Goal: Information Seeking & Learning: Learn about a topic

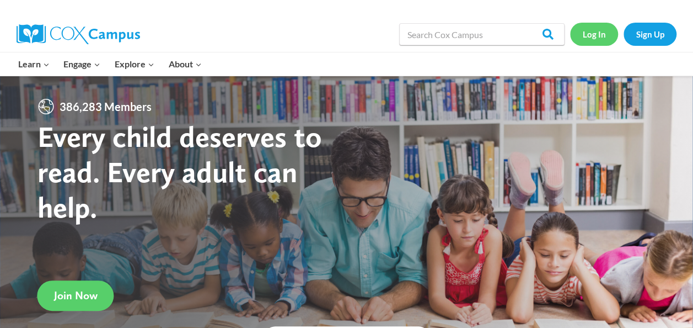
click at [281, 38] on link "Log In" at bounding box center [594, 34] width 48 height 23
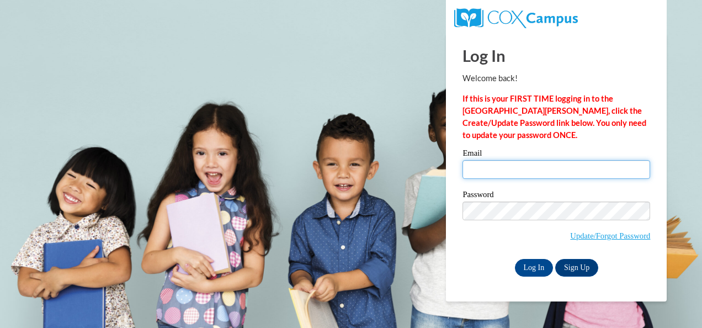
click at [527, 170] on input "Email" at bounding box center [556, 169] width 188 height 19
type input "royer.haylee@ic.edu"
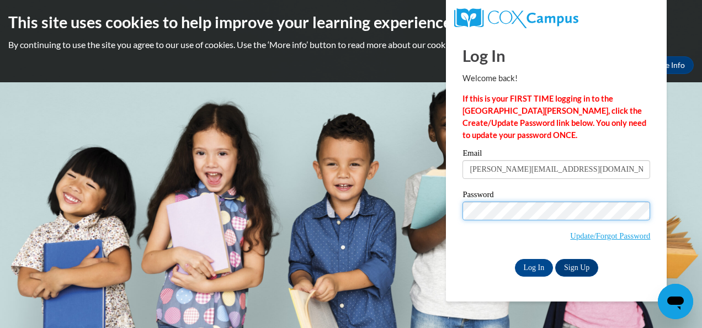
click at [515, 259] on input "Log In" at bounding box center [534, 268] width 39 height 18
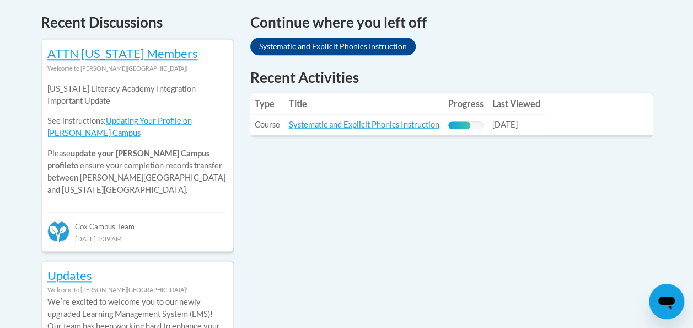
scroll to position [475, 0]
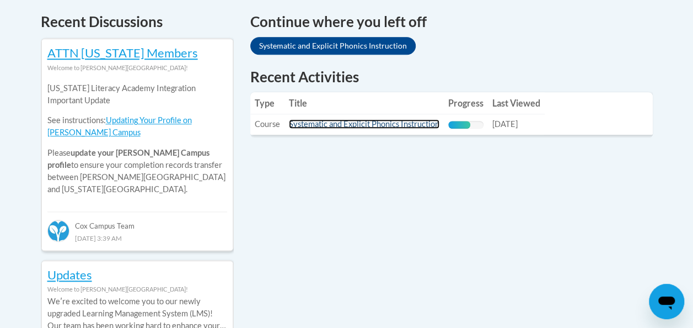
click at [357, 122] on link "Systematic and Explicit Phonics Instruction" at bounding box center [364, 123] width 151 height 9
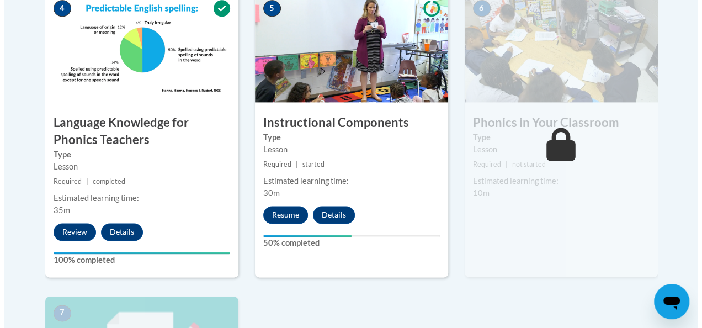
scroll to position [695, 0]
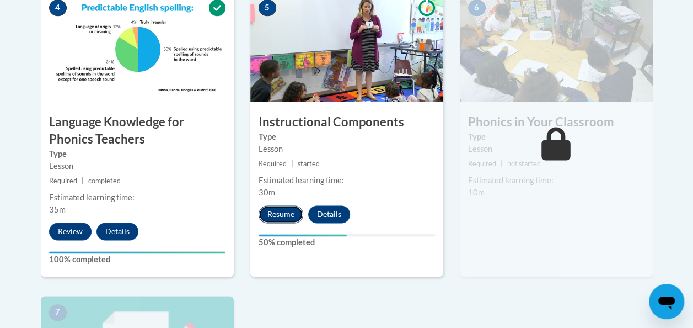
click at [279, 208] on button "Resume" at bounding box center [281, 214] width 45 height 18
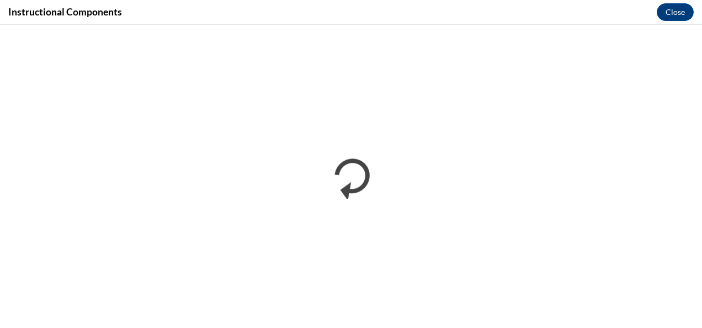
scroll to position [0, 0]
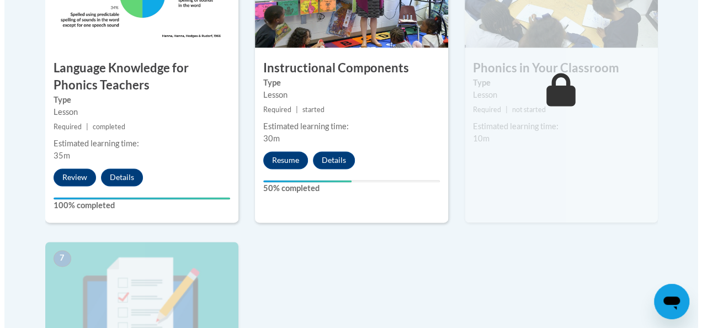
scroll to position [748, 0]
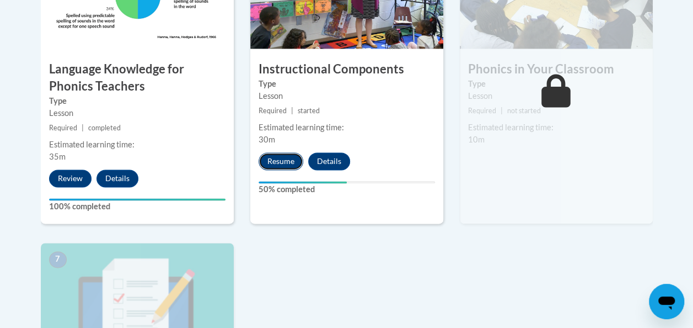
click at [278, 165] on button "Resume" at bounding box center [281, 161] width 45 height 18
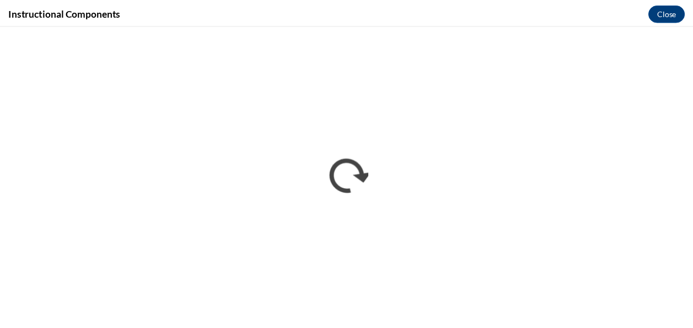
scroll to position [0, 0]
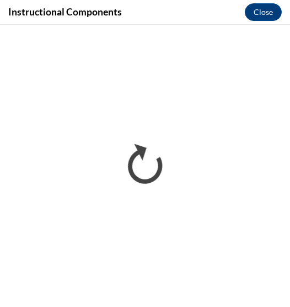
click at [286, 11] on div "Instructional Components Close" at bounding box center [145, 12] width 290 height 25
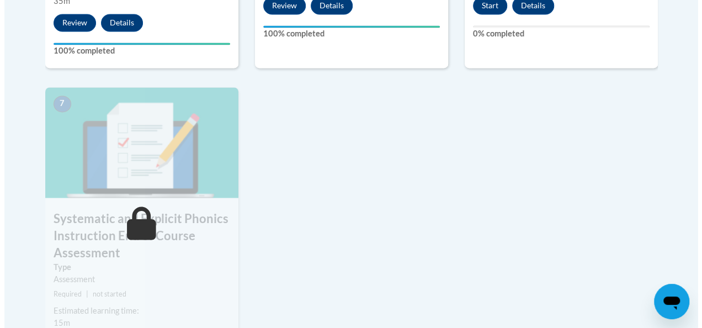
scroll to position [799, 0]
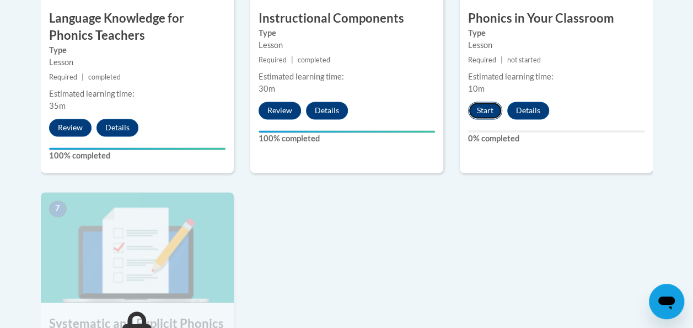
click at [483, 109] on button "Start" at bounding box center [485, 110] width 34 height 18
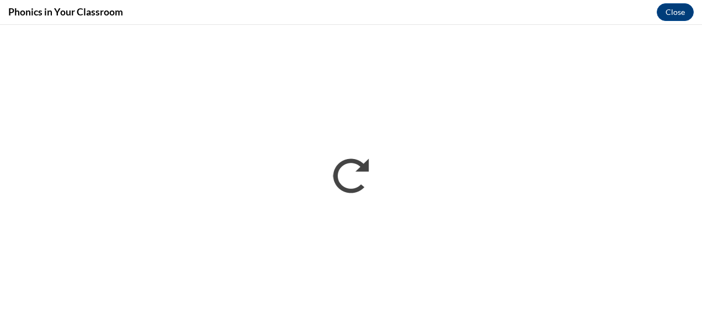
scroll to position [0, 0]
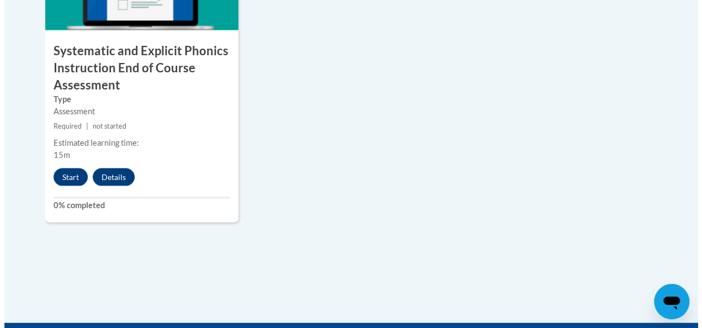
scroll to position [1071, 0]
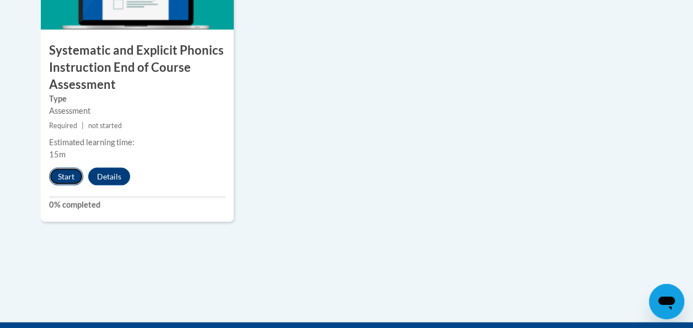
click at [65, 170] on button "Start" at bounding box center [66, 177] width 34 height 18
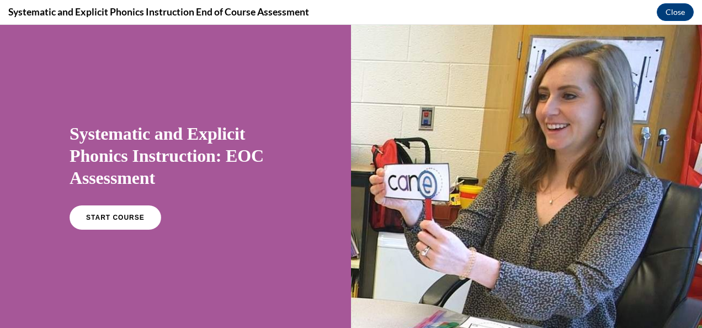
scroll to position [0, 0]
click at [124, 214] on span "START COURSE" at bounding box center [114, 217] width 61 height 8
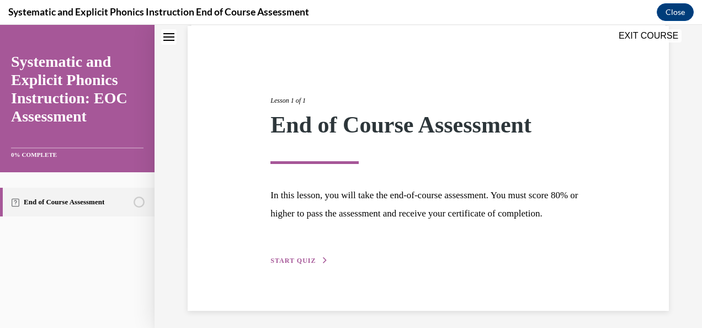
scroll to position [106, 0]
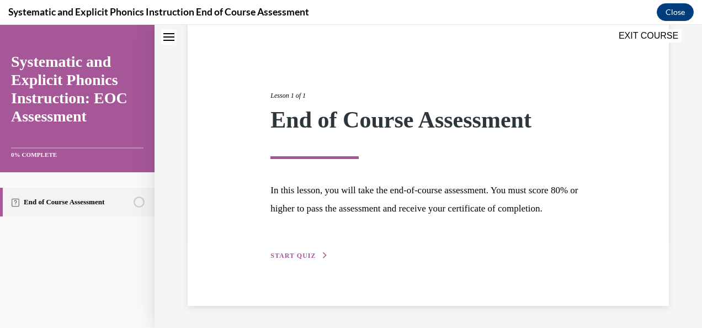
click at [302, 254] on span "START QUIZ" at bounding box center [292, 256] width 45 height 8
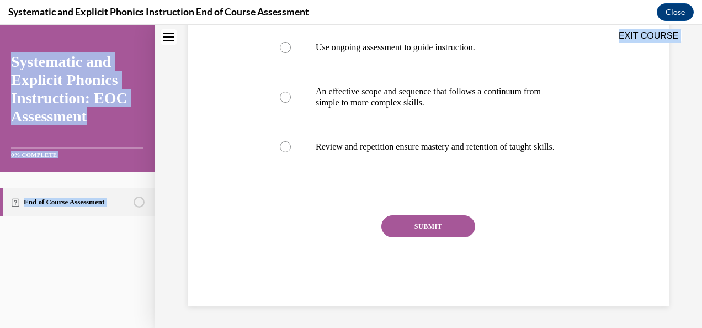
scroll to position [312, 0]
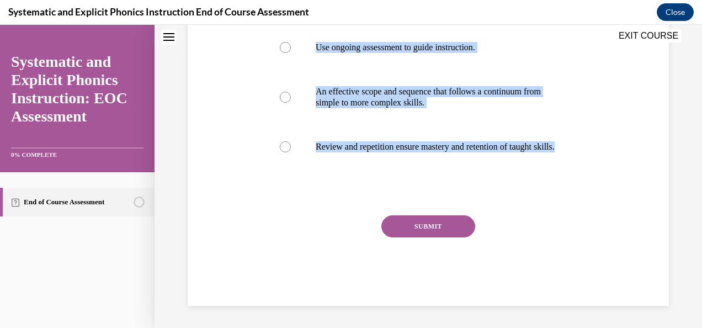
drag, startPoint x: 255, startPoint y: 51, endPoint x: 474, endPoint y: 179, distance: 254.1
click at [474, 179] on div "Question 01/10 Which of these practices is NOT a hallmark of systematic phonics…" at bounding box center [428, 62] width 486 height 486
copy div "Which of these practices is NOT a hallmark of systematic phonics instruction? A…"
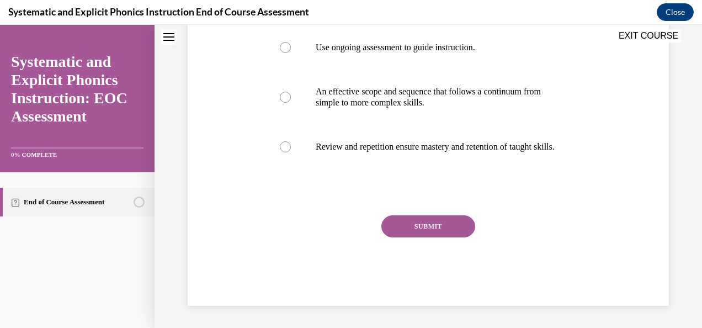
click at [250, 208] on div "Question 01/10 Which of these practices is NOT a hallmark of systematic phonics…" at bounding box center [428, 62] width 486 height 486
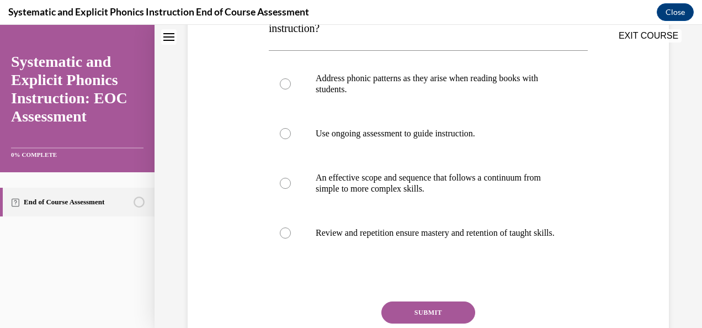
scroll to position [221, 0]
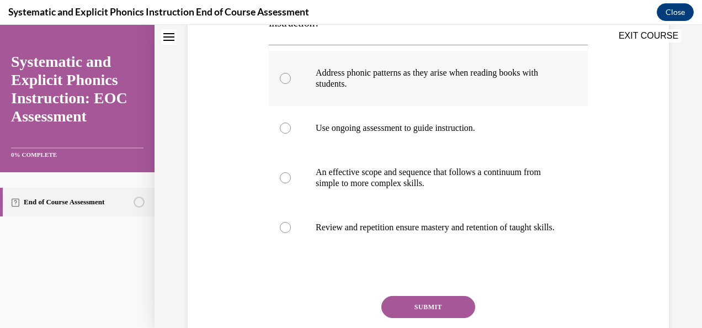
click at [376, 85] on p "Address phonic patterns as they arise when reading books with students." at bounding box center [437, 78] width 244 height 22
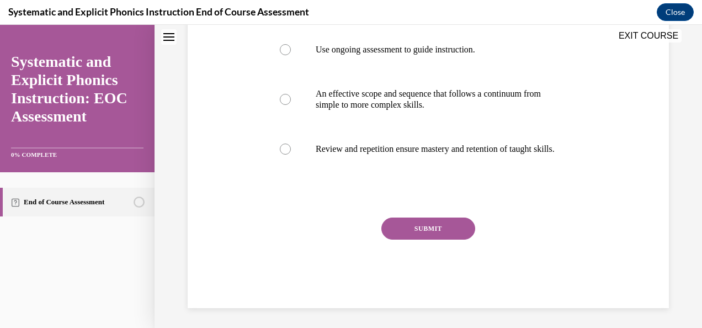
click at [406, 239] on button "SUBMIT" at bounding box center [428, 228] width 94 height 22
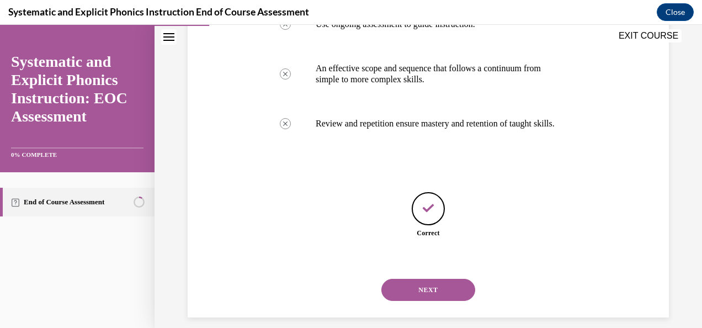
scroll to position [346, 0]
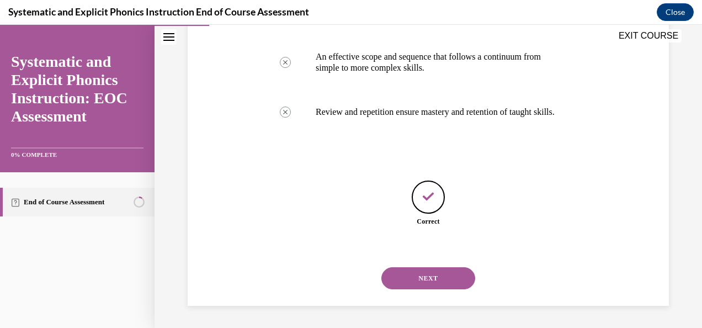
click at [429, 274] on button "NEXT" at bounding box center [428, 278] width 94 height 22
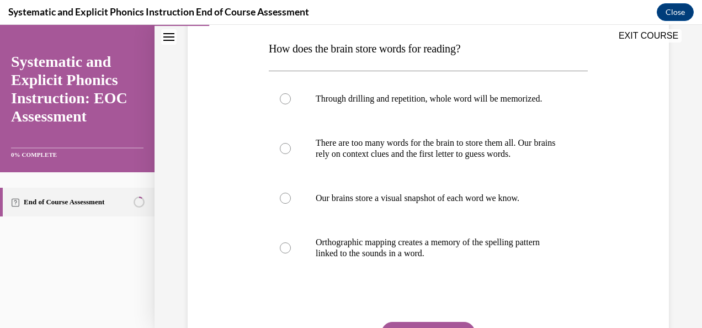
scroll to position [173, 0]
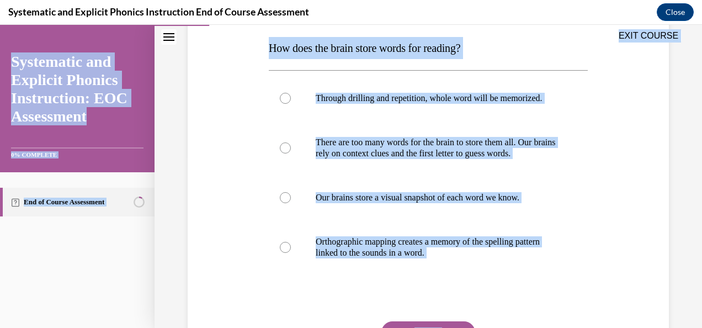
drag, startPoint x: 264, startPoint y: 47, endPoint x: 489, endPoint y: 322, distance: 354.7
click at [489, 322] on div "EXIT COURSE Systematic and Explicit Phonics Instruction: EOC Assessment 0% COMP…" at bounding box center [351, 176] width 702 height 303
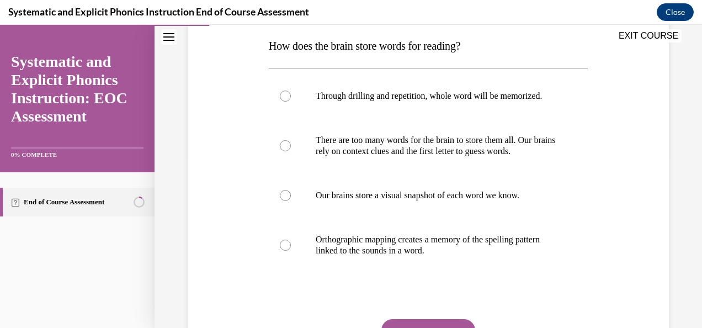
click at [248, 42] on div "EXIT COURSE" at bounding box center [422, 37] width 536 height 24
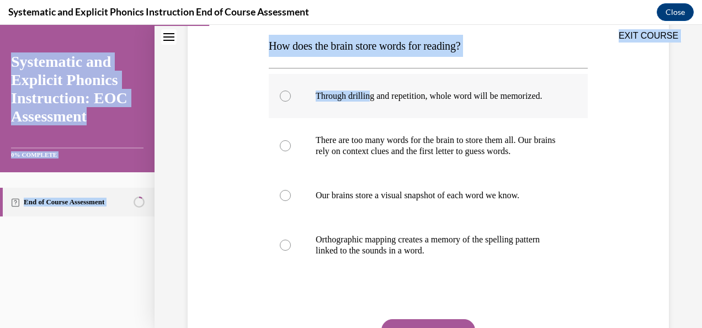
drag, startPoint x: 267, startPoint y: 48, endPoint x: 371, endPoint y: 101, distance: 116.9
click at [371, 101] on div "EXIT COURSE Systematic and Explicit Phonics Instruction: EOC Assessment 0% COMP…" at bounding box center [351, 176] width 702 height 303
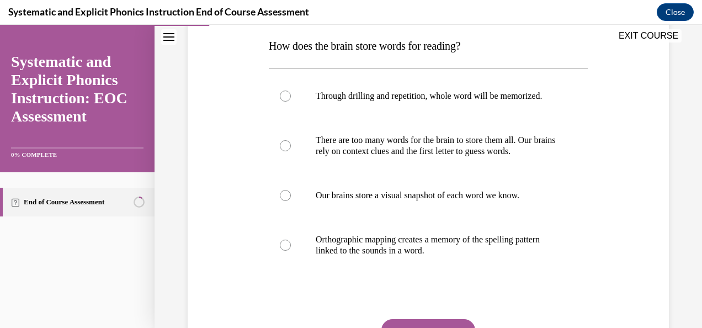
click at [259, 46] on div "EXIT COURSE" at bounding box center [422, 37] width 536 height 24
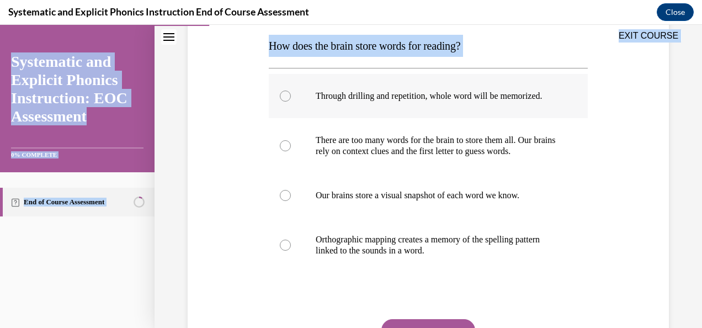
drag, startPoint x: 280, startPoint y: 34, endPoint x: 330, endPoint y: 85, distance: 71.8
click at [330, 85] on div "EXIT COURSE Systematic and Explicit Phonics Instruction: EOC Assessment 0% COMP…" at bounding box center [351, 176] width 702 height 303
drag, startPoint x: 330, startPoint y: 85, endPoint x: 239, endPoint y: 53, distance: 96.5
click at [239, 53] on div "Question 02/10 How does the brain store words for reading? Through drilling and…" at bounding box center [428, 177] width 486 height 464
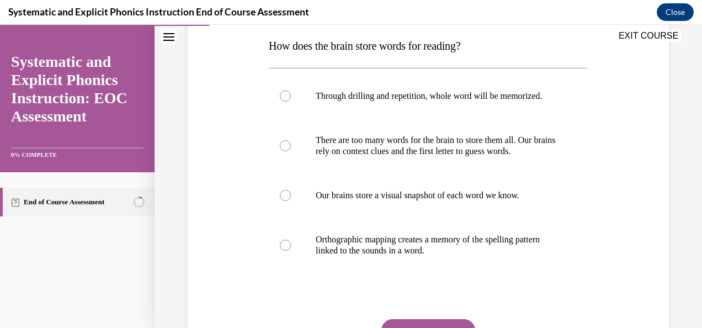
click at [237, 43] on div "EXIT COURSE" at bounding box center [422, 37] width 536 height 24
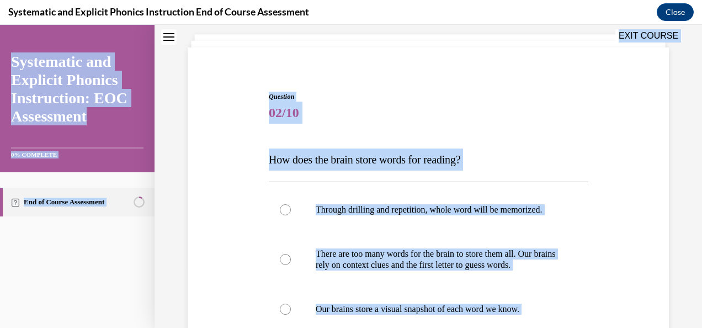
scroll to position [0, 0]
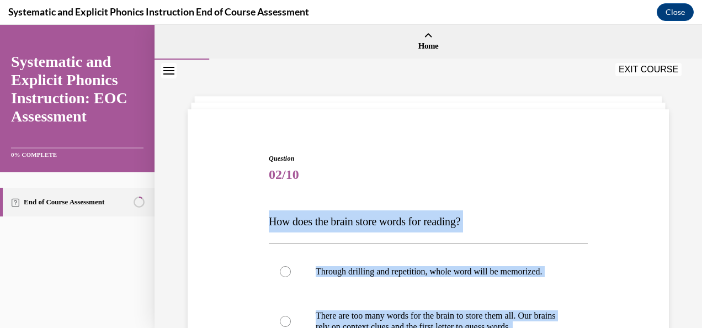
drag, startPoint x: 486, startPoint y: 299, endPoint x: 261, endPoint y: 230, distance: 235.5
copy div "How does the brain store words for reading? Through drilling and repetition, wh…"
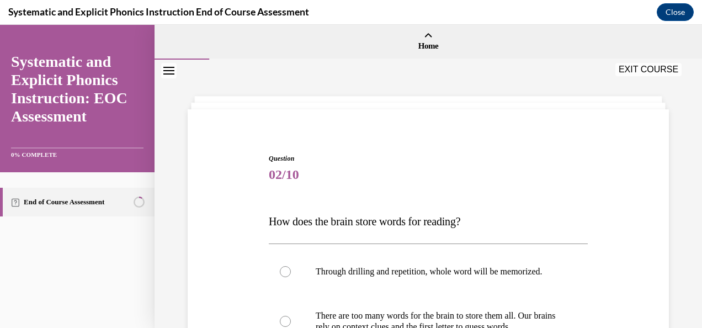
click at [386, 156] on span "Question" at bounding box center [428, 158] width 319 height 10
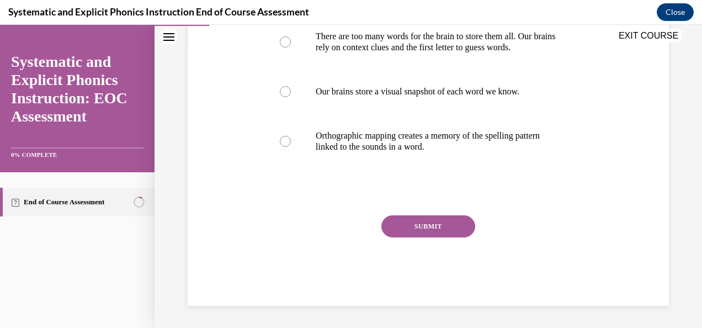
scroll to position [290, 0]
click at [352, 143] on p "Orthographic mapping creates a memory of the spelling pattern linked to the sou…" at bounding box center [437, 141] width 244 height 22
click at [423, 221] on button "SUBMIT" at bounding box center [428, 226] width 94 height 22
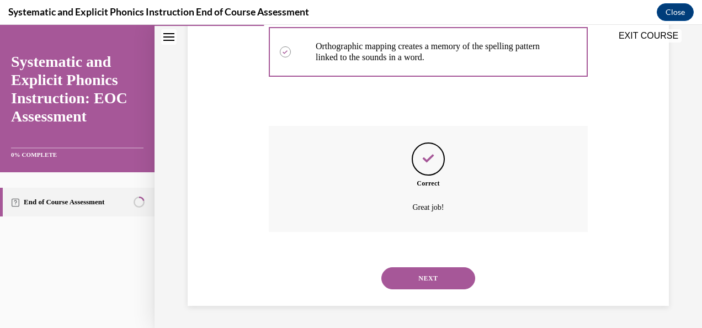
scroll to position [379, 0]
click at [420, 276] on button "NEXT" at bounding box center [428, 278] width 94 height 22
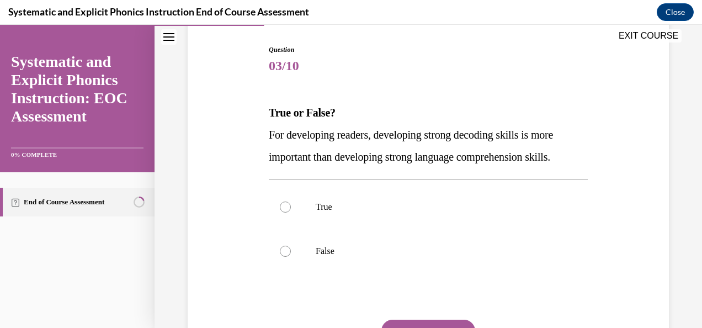
scroll to position [120, 0]
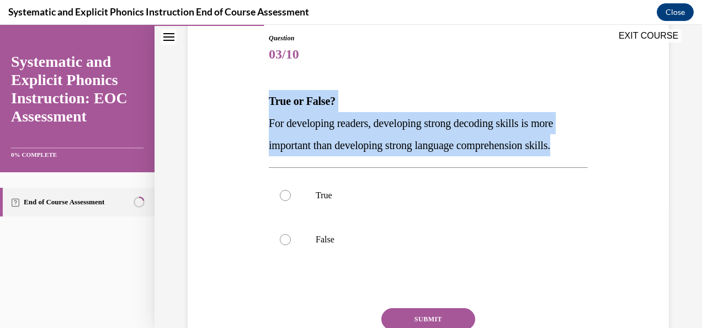
drag, startPoint x: 254, startPoint y: 98, endPoint x: 596, endPoint y: 151, distance: 345.4
click at [596, 151] on div "Question 03/10 True or False? For developing readers, developing strong decodin…" at bounding box center [428, 199] width 486 height 398
copy div "True or False? For developing readers, developing strong decoding skills is mor…"
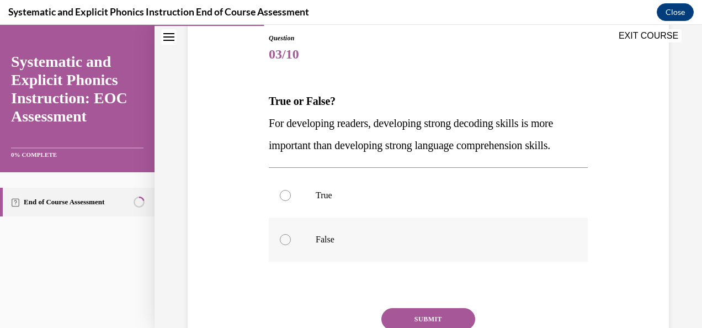
click at [325, 255] on div at bounding box center [428, 239] width 319 height 44
click at [415, 312] on button "SUBMIT" at bounding box center [428, 319] width 94 height 22
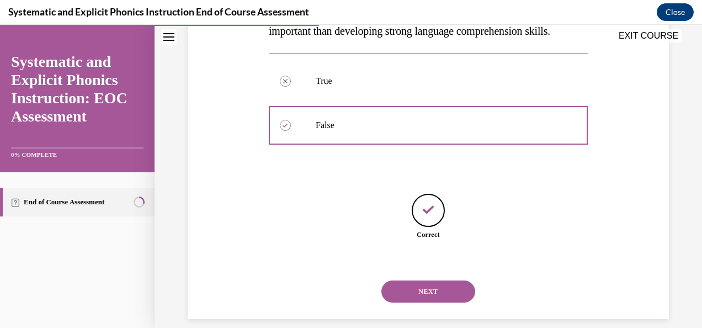
scroll to position [247, 0]
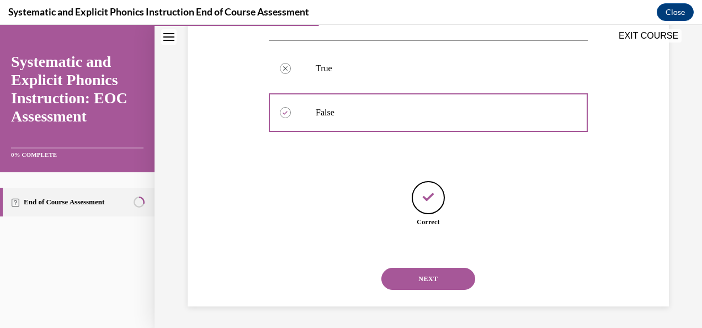
click at [429, 276] on button "NEXT" at bounding box center [428, 278] width 94 height 22
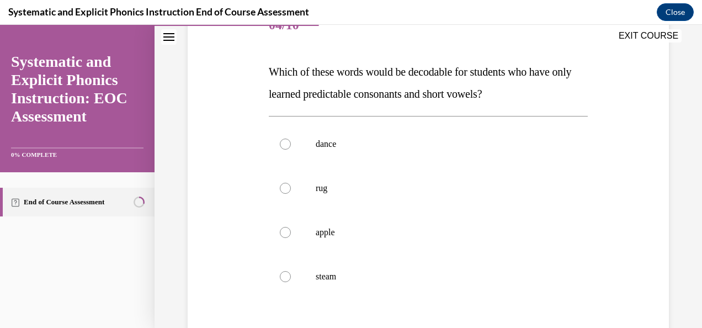
scroll to position [157, 0]
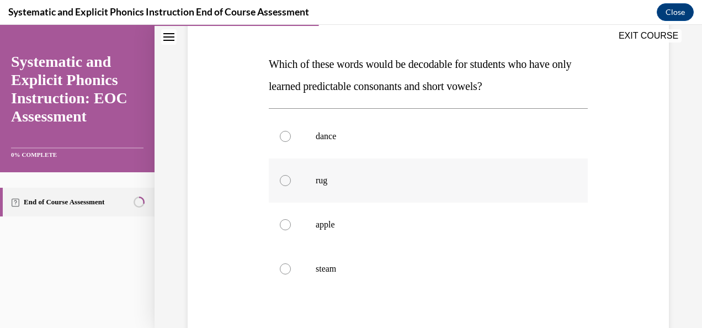
click at [310, 175] on div at bounding box center [428, 180] width 319 height 44
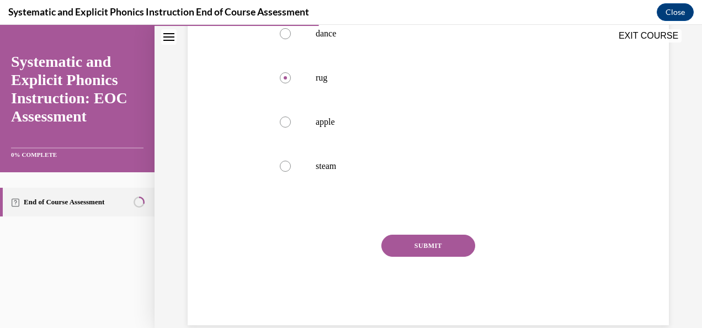
click at [422, 245] on button "SUBMIT" at bounding box center [428, 245] width 94 height 22
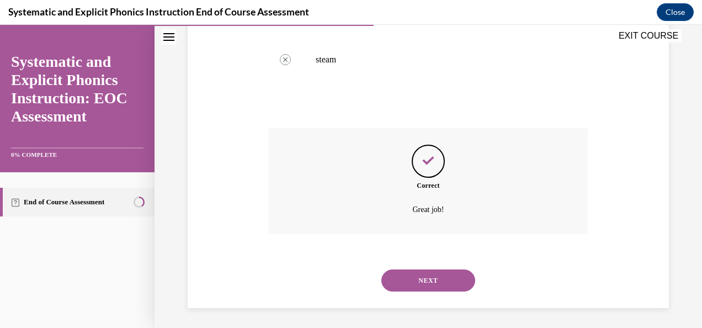
scroll to position [368, 0]
click at [415, 286] on button "NEXT" at bounding box center [428, 278] width 94 height 22
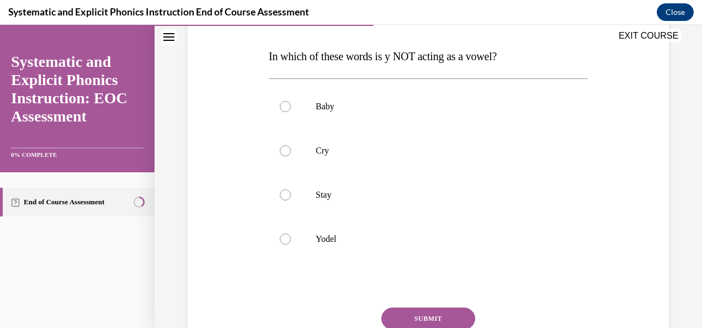
scroll to position [165, 0]
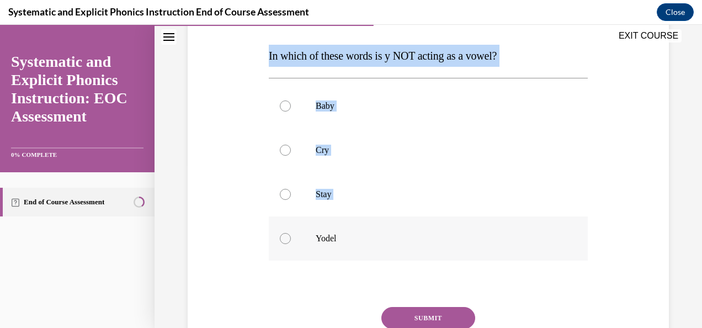
drag, startPoint x: 252, startPoint y: 53, endPoint x: 341, endPoint y: 260, distance: 225.3
click at [341, 260] on div "Question 05/10 In which of these words is y NOT acting as a vowel? Baby Cry Sta…" at bounding box center [428, 176] width 486 height 442
copy div "In which of these words is y NOT acting as a vowel? Baby Cry Stay"
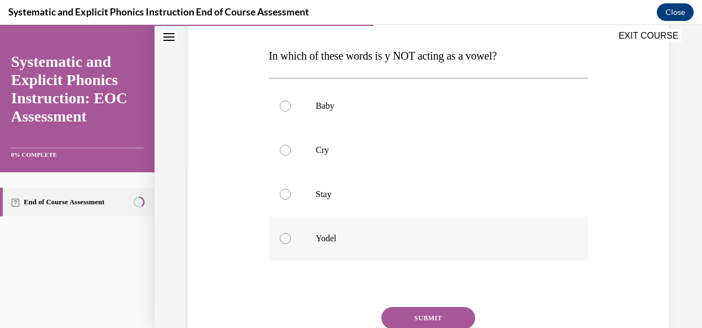
click at [327, 242] on p "Yodel" at bounding box center [437, 238] width 244 height 11
click at [428, 313] on button "SUBMIT" at bounding box center [428, 318] width 94 height 22
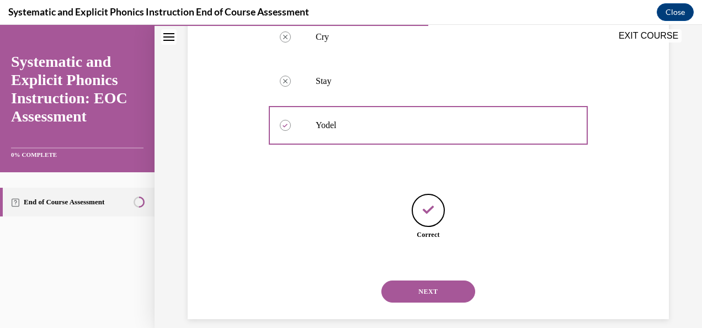
scroll to position [291, 0]
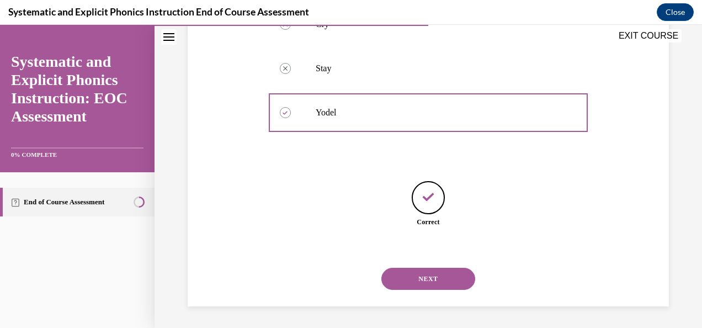
click at [421, 284] on button "NEXT" at bounding box center [428, 278] width 94 height 22
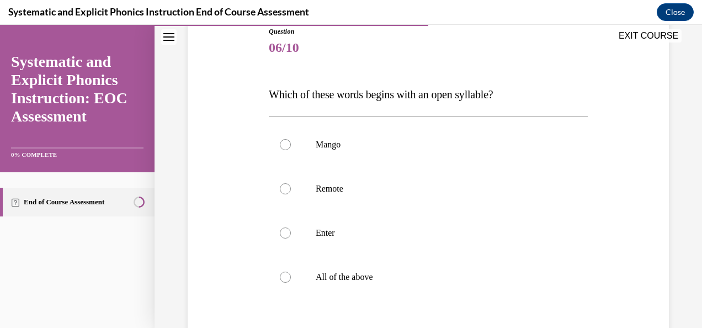
scroll to position [126, 0]
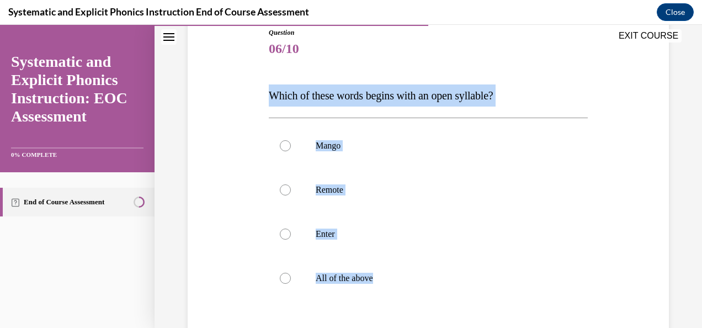
drag, startPoint x: 264, startPoint y: 87, endPoint x: 387, endPoint y: 307, distance: 251.6
click at [387, 307] on div "Question 06/10 Which of these words begins with an open syllable? Mango Remote …" at bounding box center [428, 215] width 486 height 442
copy div "Which of these words begins with an open syllable? Mango Remote Enter All of th…"
click at [289, 190] on div at bounding box center [285, 189] width 11 height 11
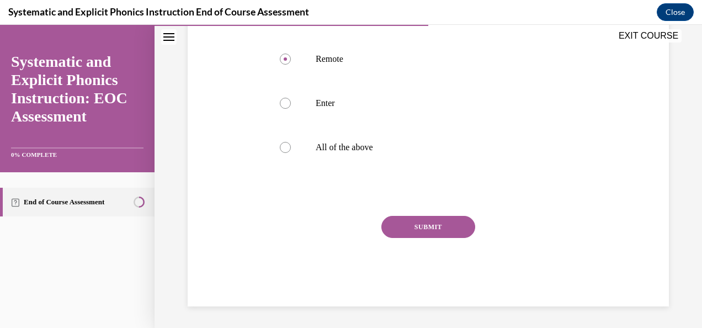
click at [437, 233] on button "SUBMIT" at bounding box center [428, 227] width 94 height 22
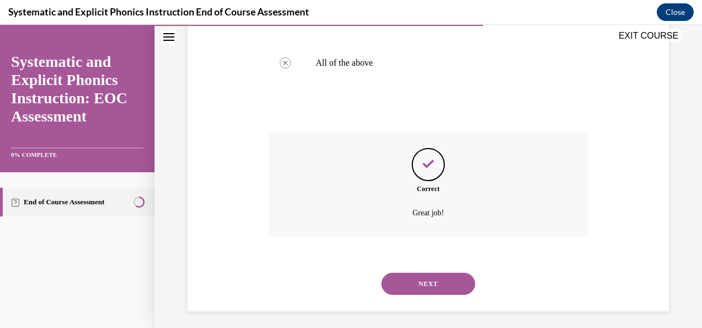
scroll to position [346, 0]
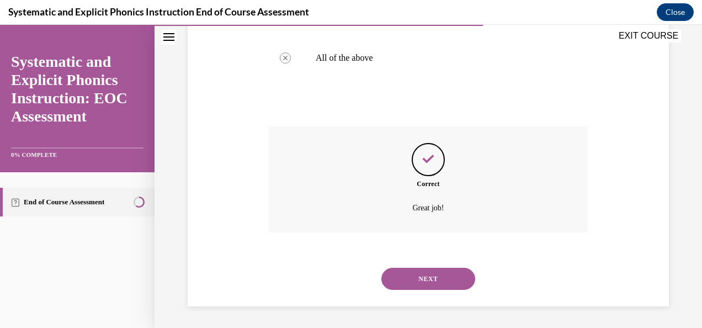
click at [432, 267] on button "NEXT" at bounding box center [428, 278] width 94 height 22
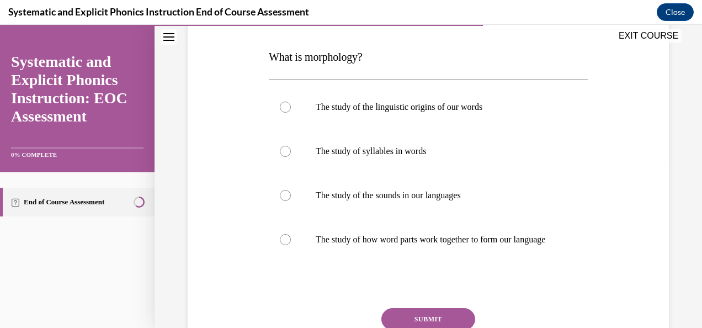
scroll to position [165, 0]
click at [393, 242] on p "The study of how word parts work together to form our language" at bounding box center [437, 238] width 244 height 11
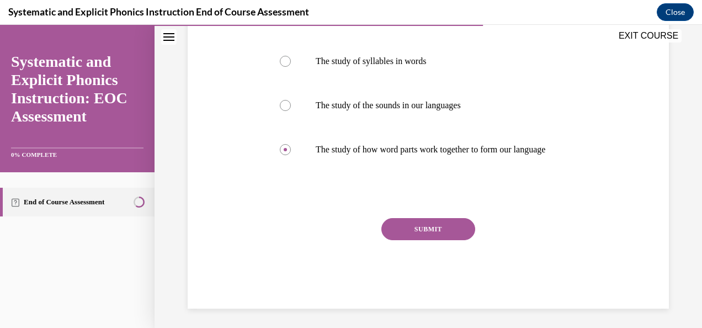
click at [418, 235] on button "SUBMIT" at bounding box center [428, 229] width 94 height 22
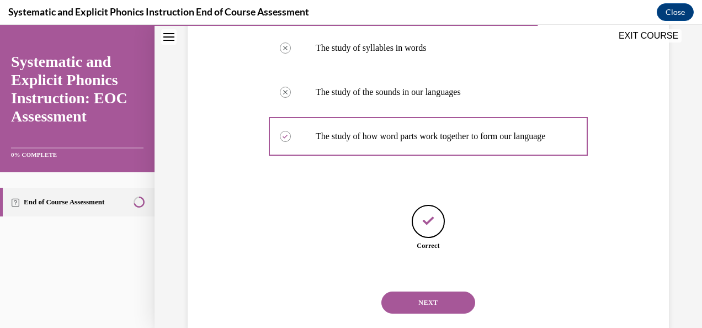
scroll to position [302, 0]
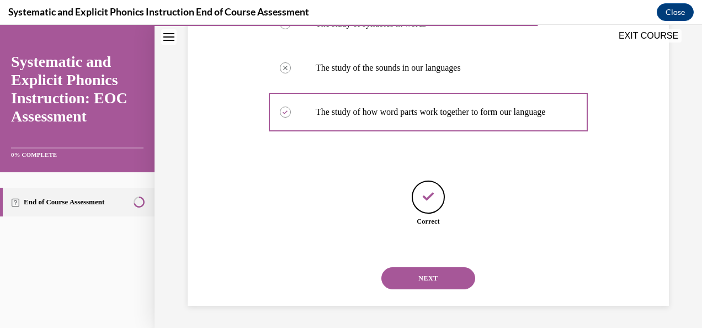
click at [420, 280] on button "NEXT" at bounding box center [428, 278] width 94 height 22
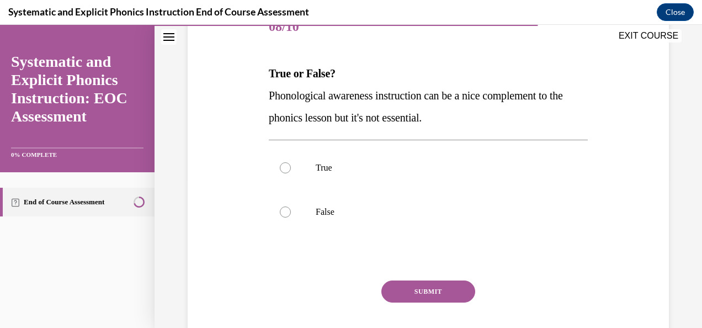
scroll to position [149, 0]
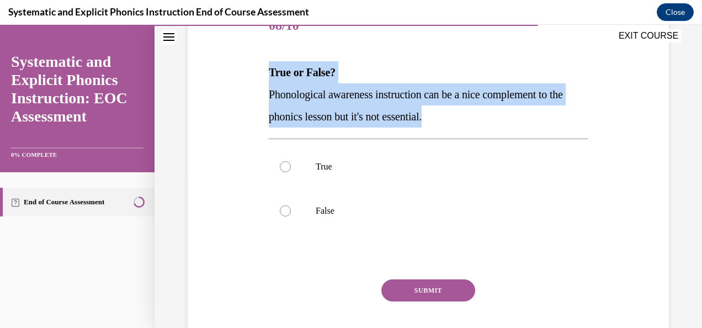
drag, startPoint x: 259, startPoint y: 66, endPoint x: 457, endPoint y: 124, distance: 205.8
click at [457, 124] on div "Question 08/10 True or False? Phonological awareness instruction can be a nice …" at bounding box center [428, 170] width 486 height 398
copy div "True or False? Phonological awareness instruction can be a nice complement to t…"
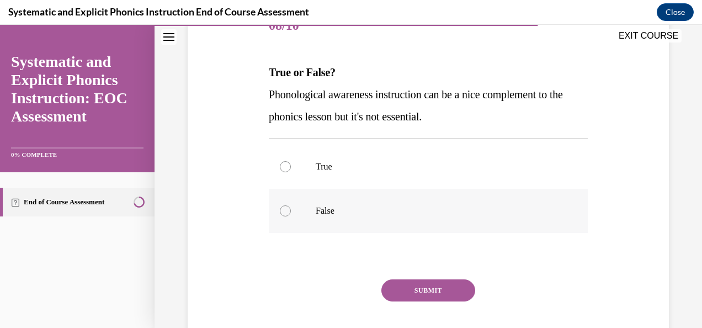
click at [307, 202] on div at bounding box center [428, 211] width 319 height 44
click at [418, 291] on button "SUBMIT" at bounding box center [428, 290] width 94 height 22
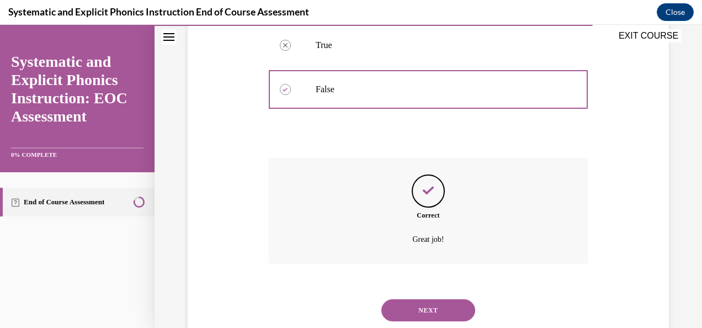
scroll to position [302, 0]
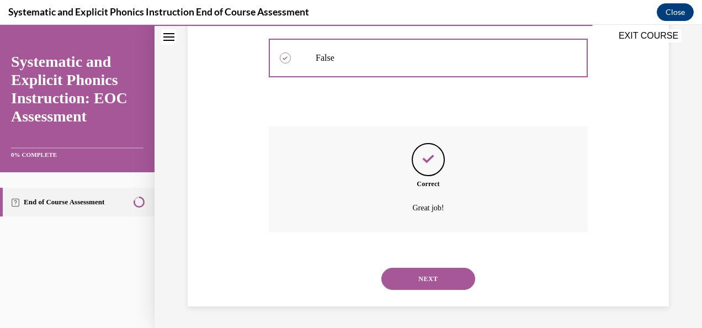
click at [432, 280] on button "NEXT" at bounding box center [428, 278] width 94 height 22
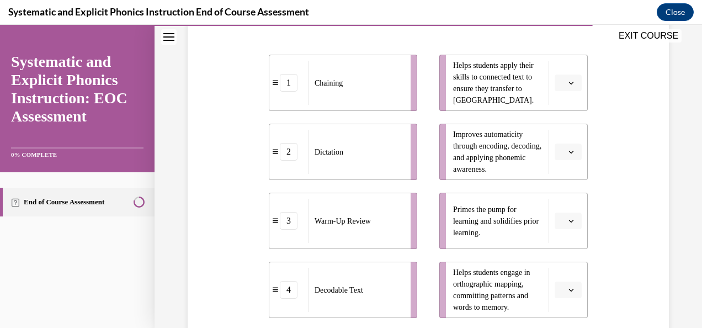
scroll to position [249, 0]
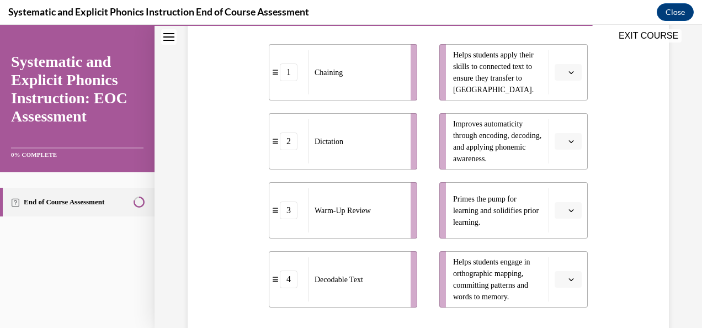
click at [555, 215] on button "button" at bounding box center [567, 210] width 27 height 17
click at [561, 160] on div "3" at bounding box center [559, 163] width 27 height 22
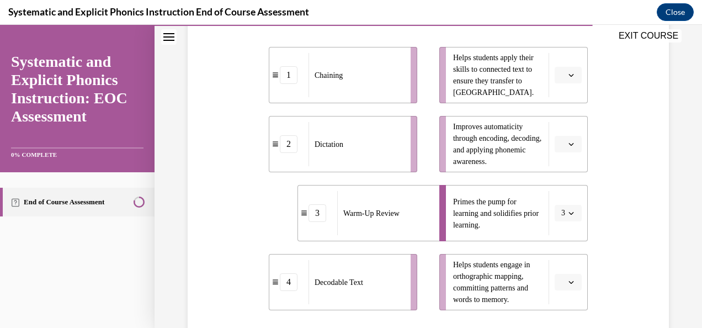
scroll to position [246, 0]
click at [557, 68] on button "button" at bounding box center [567, 75] width 27 height 17
click at [559, 122] on span "1" at bounding box center [557, 121] width 4 height 9
click at [568, 141] on icon "button" at bounding box center [571, 144] width 6 height 6
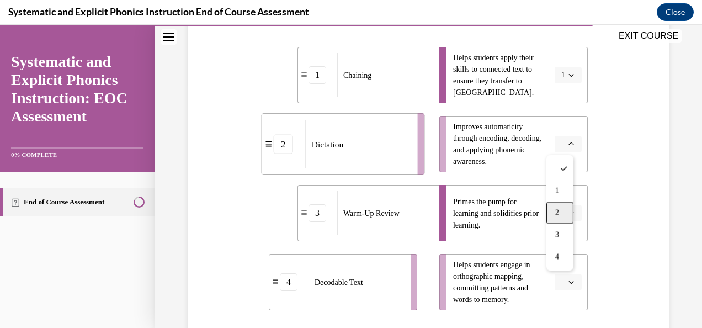
click at [560, 205] on div "2" at bounding box center [559, 212] width 27 height 22
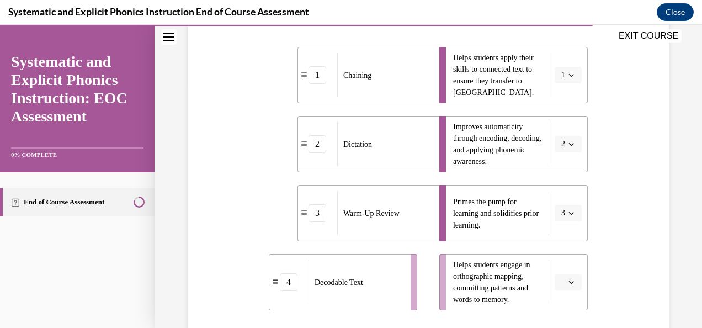
scroll to position [323, 0]
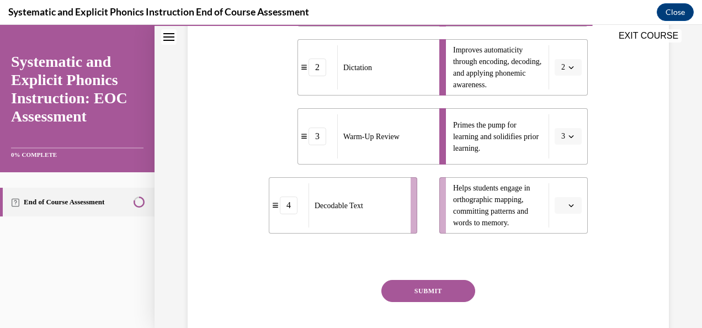
click at [567, 206] on span "button" at bounding box center [571, 205] width 8 height 8
click at [559, 190] on div "4" at bounding box center [559, 180] width 27 height 22
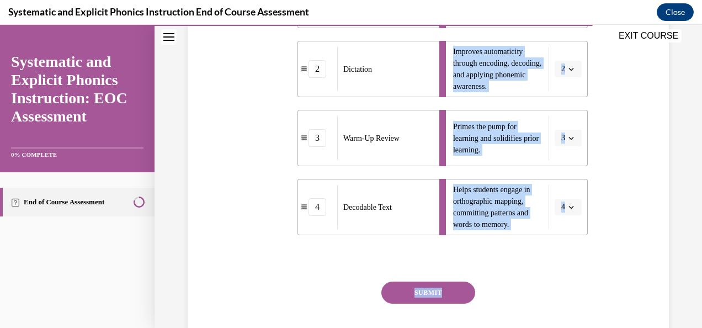
scroll to position [350, 0]
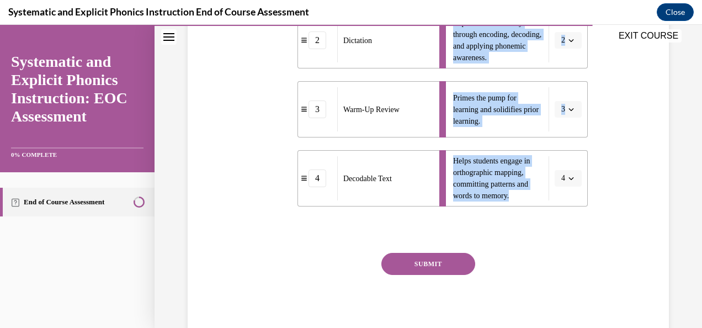
drag, startPoint x: 260, startPoint y: 121, endPoint x: 516, endPoint y: 210, distance: 270.7
click at [516, 210] on div "Question 09/10 Match these instructional components from an effective phonics l…" at bounding box center [428, 57] width 486 height 573
copy div "Match these instructional components from an effective phonics lesson with thei…"
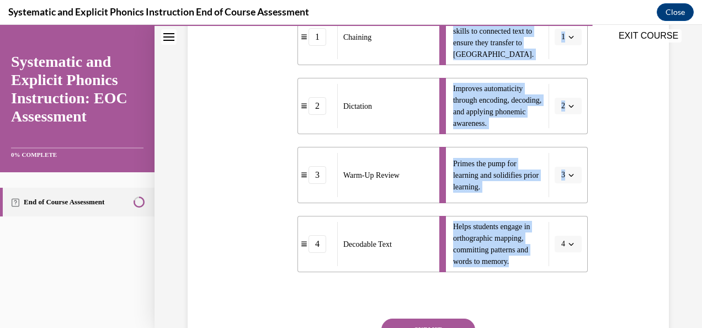
scroll to position [283, 0]
click at [561, 245] on span "4" at bounding box center [563, 244] width 4 height 11
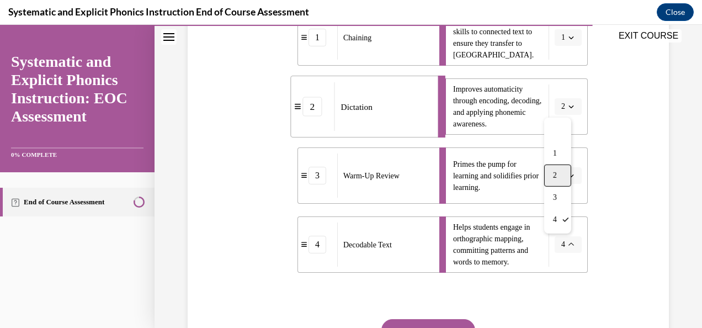
click at [557, 174] on div "2" at bounding box center [557, 175] width 27 height 22
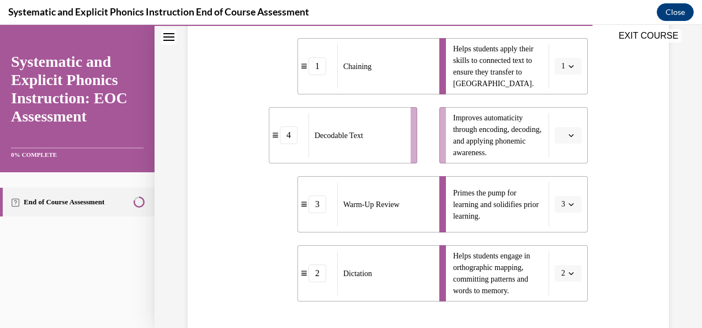
scroll to position [254, 0]
click at [561, 136] on span "Please select an option" at bounding box center [563, 135] width 4 height 11
click at [560, 184] on div "1" at bounding box center [559, 182] width 27 height 22
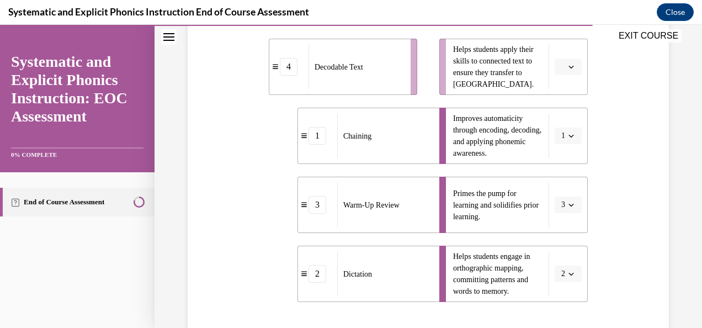
click at [561, 69] on span "Please select an option" at bounding box center [563, 66] width 4 height 11
click at [556, 172] on div "4" at bounding box center [559, 179] width 27 height 22
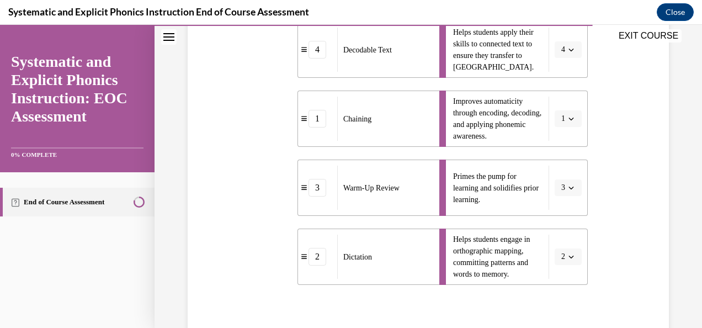
scroll to position [272, 0]
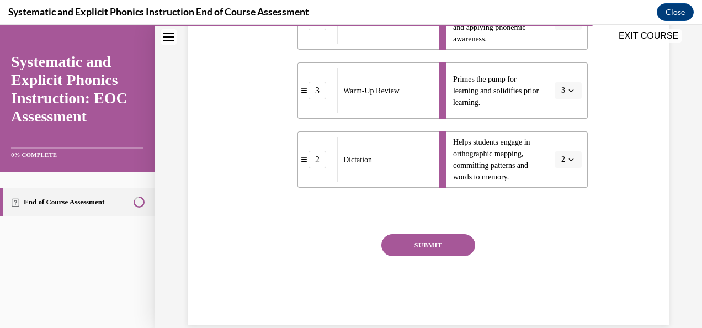
click at [409, 242] on button "SUBMIT" at bounding box center [428, 245] width 94 height 22
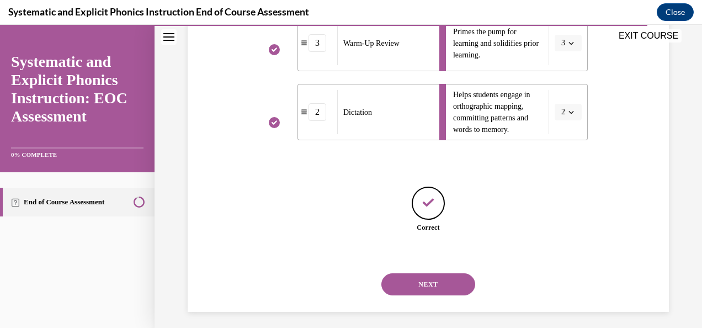
scroll to position [421, 0]
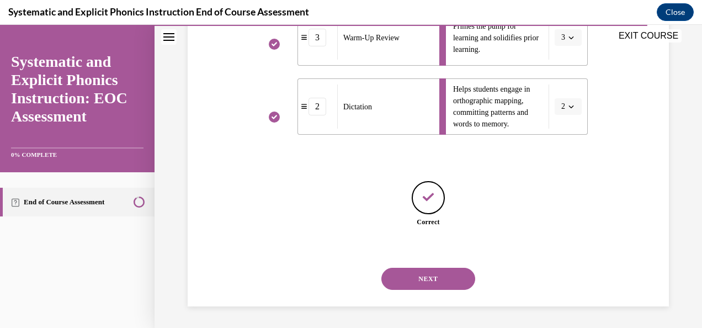
click at [418, 286] on button "NEXT" at bounding box center [428, 278] width 94 height 22
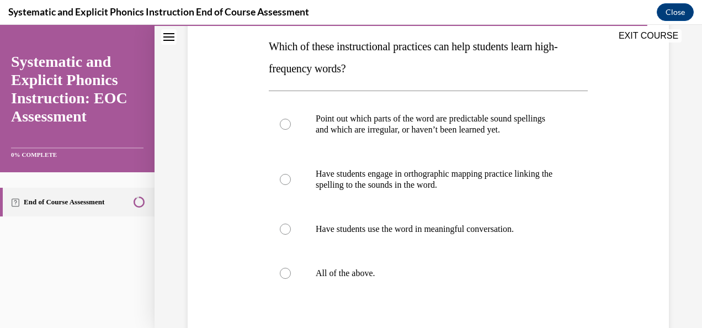
scroll to position [170, 0]
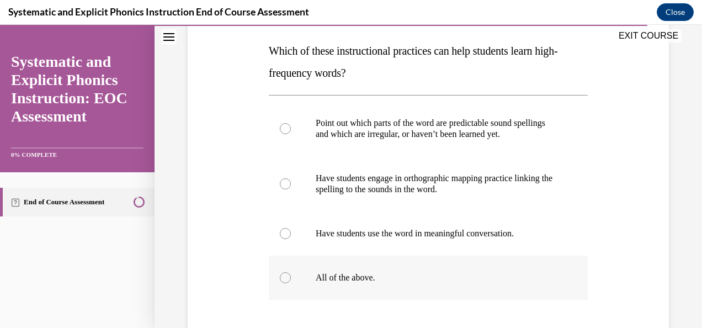
click at [427, 272] on p "All of the above." at bounding box center [437, 277] width 244 height 11
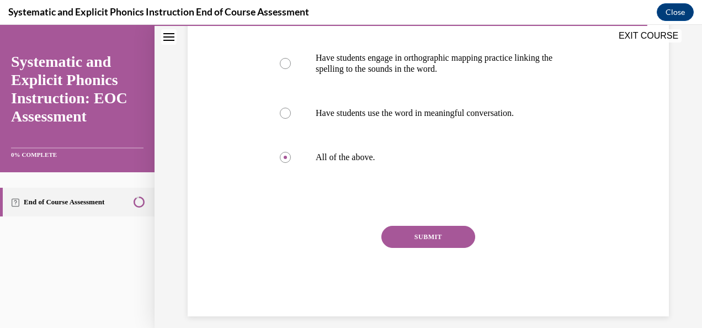
click at [415, 240] on button "SUBMIT" at bounding box center [428, 237] width 94 height 22
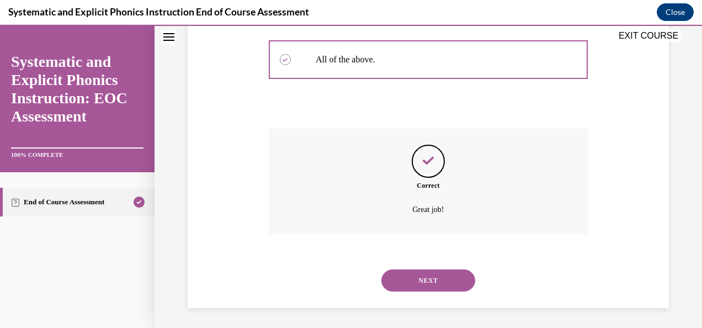
scroll to position [390, 0]
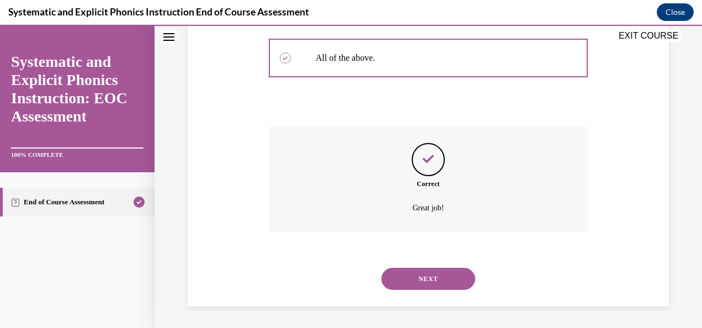
click at [414, 279] on button "NEXT" at bounding box center [428, 278] width 94 height 22
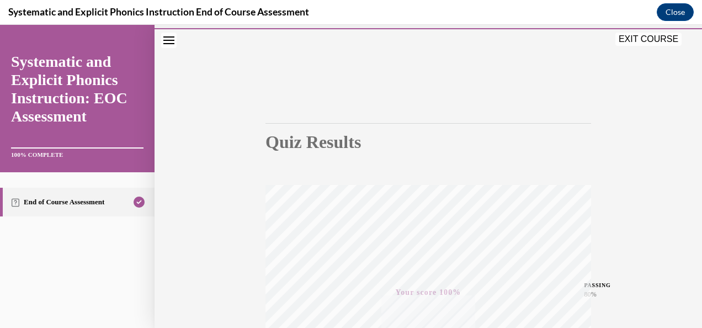
scroll to position [262, 0]
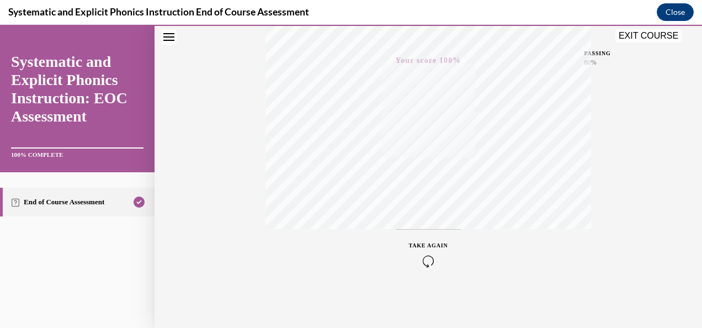
click at [644, 34] on button "EXIT COURSE" at bounding box center [648, 35] width 66 height 13
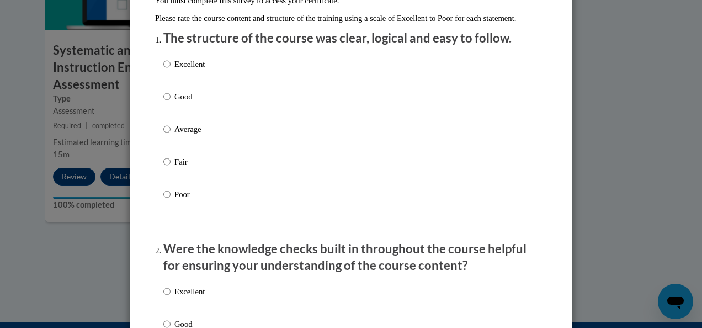
scroll to position [136, 0]
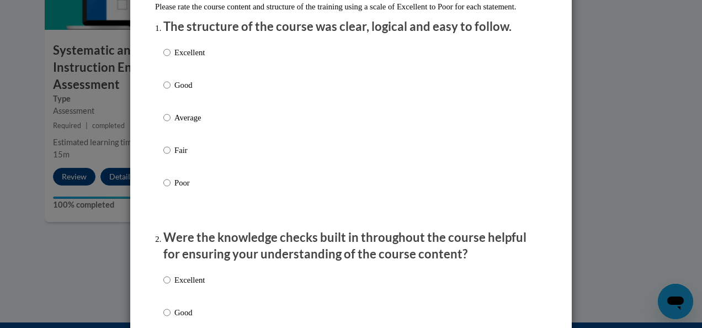
click at [181, 91] on p "Good" at bounding box center [189, 85] width 30 height 12
click at [170, 91] on input "Good" at bounding box center [166, 85] width 7 height 12
radio input "true"
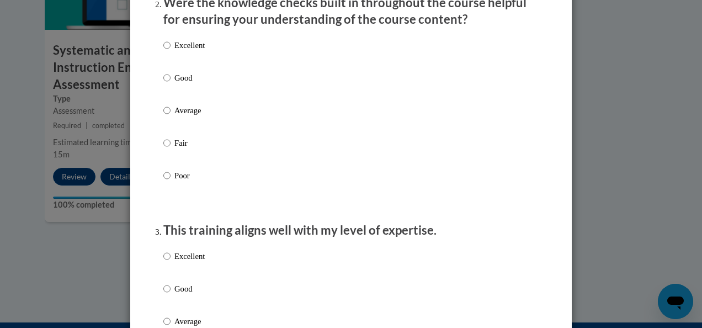
scroll to position [371, 0]
click at [181, 83] on p "Good" at bounding box center [189, 77] width 30 height 12
click at [170, 83] on input "Good" at bounding box center [166, 77] width 7 height 12
radio input "true"
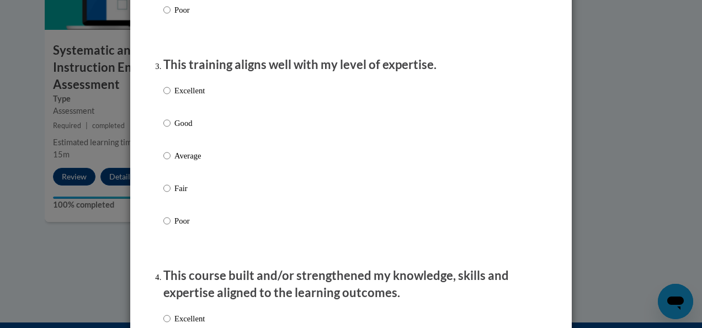
scroll to position [543, 0]
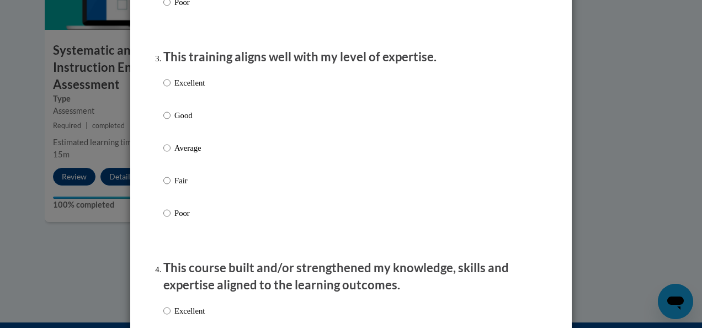
click at [183, 121] on p "Good" at bounding box center [189, 115] width 30 height 12
click at [170, 121] on input "Good" at bounding box center [166, 115] width 7 height 12
radio input "true"
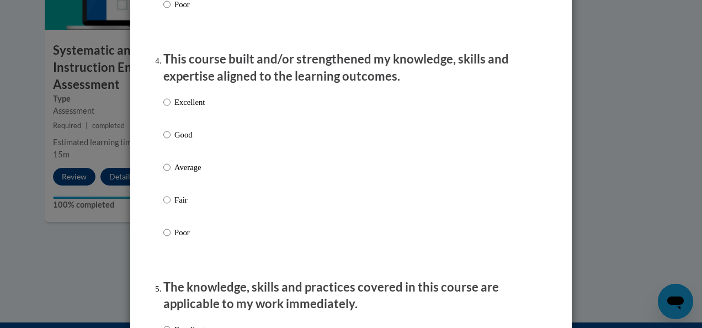
click at [179, 141] on p "Good" at bounding box center [189, 135] width 30 height 12
click at [170, 141] on input "Good" at bounding box center [166, 135] width 7 height 12
radio input "true"
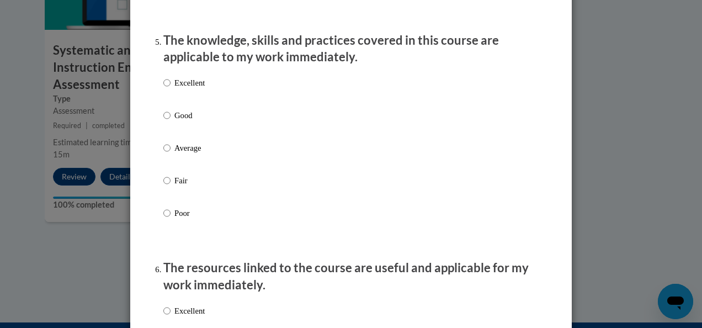
click at [177, 121] on p "Good" at bounding box center [189, 115] width 30 height 12
click at [170, 121] on input "Good" at bounding box center [166, 115] width 7 height 12
radio input "true"
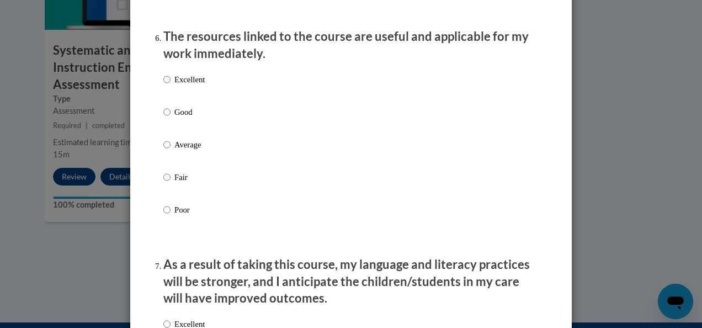
click at [174, 118] on p "Good" at bounding box center [189, 112] width 30 height 12
click at [170, 118] on input "Good" at bounding box center [166, 112] width 7 height 12
radio input "true"
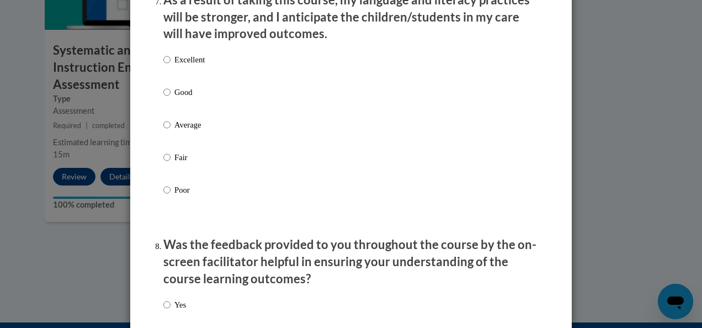
scroll to position [1494, 0]
click at [171, 83] on label "Excellent" at bounding box center [183, 68] width 41 height 30
click at [170, 65] on input "Excellent" at bounding box center [166, 59] width 7 height 12
radio input "true"
click at [177, 98] on p "Good" at bounding box center [189, 91] width 30 height 12
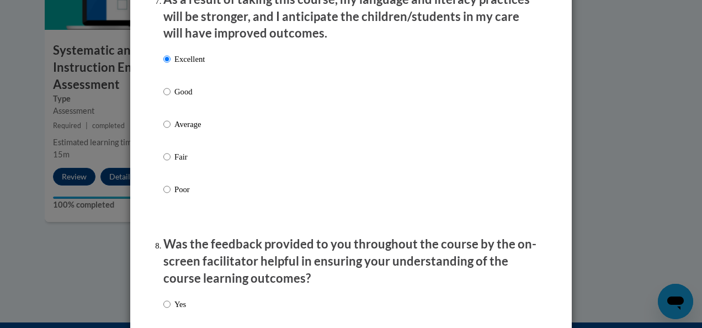
click at [170, 98] on input "Good" at bounding box center [166, 91] width 7 height 12
radio input "true"
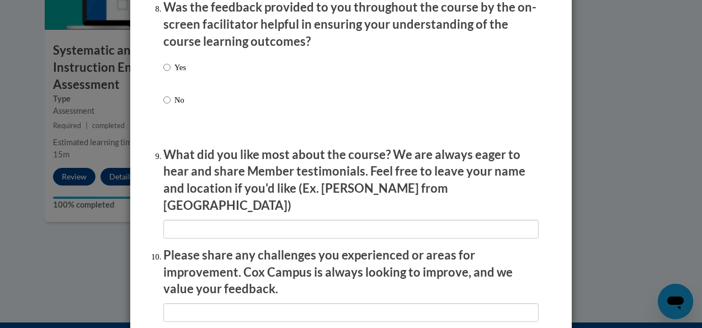
click at [172, 83] on label "Yes" at bounding box center [174, 76] width 23 height 30
click at [170, 73] on input "Yes" at bounding box center [166, 67] width 7 height 12
radio input "true"
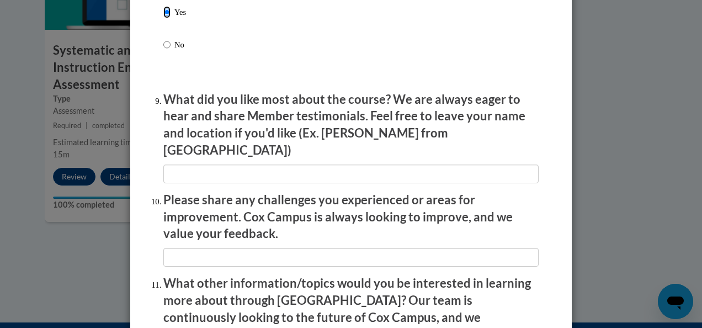
scroll to position [1786, 0]
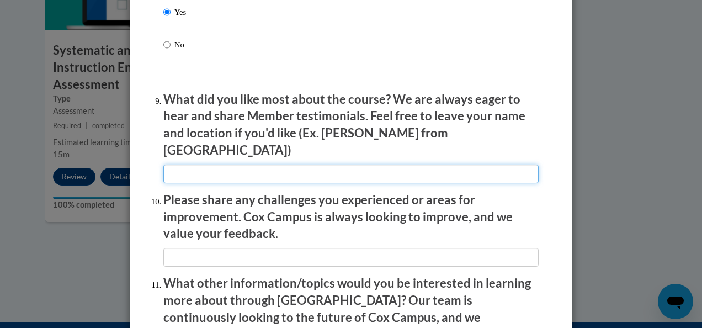
click at [203, 164] on input "textbox" at bounding box center [350, 173] width 375 height 19
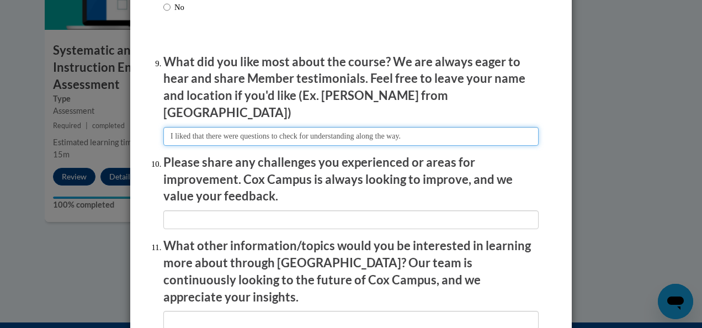
scroll to position [1831, 0]
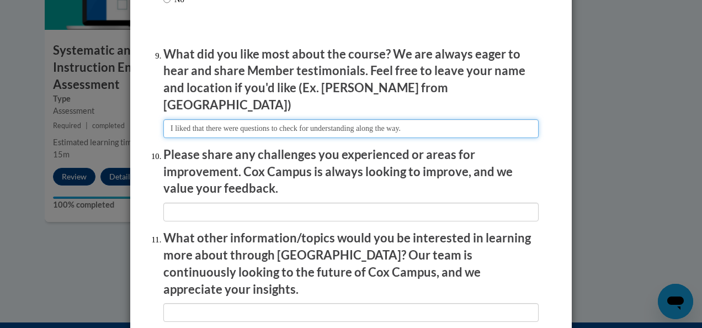
type input "I liked that there were questions to check for understanding along the way."
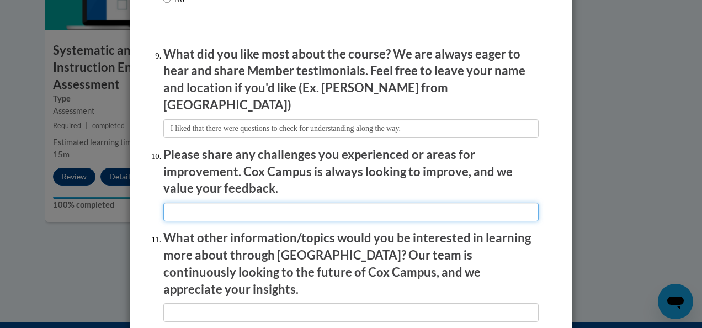
click at [249, 202] on input "textbox" at bounding box center [350, 211] width 375 height 19
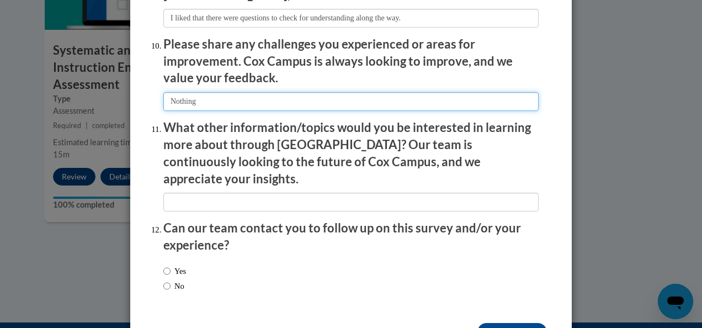
scroll to position [1946, 0]
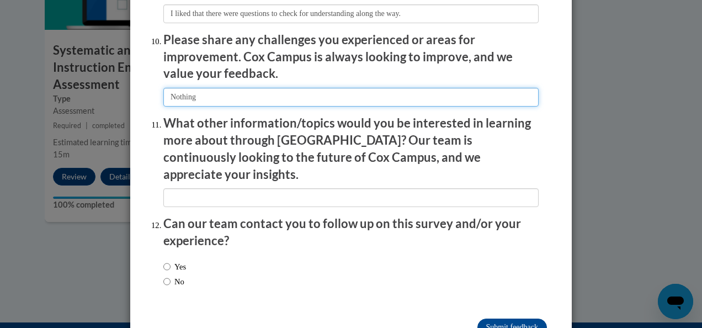
type input "Nothing"
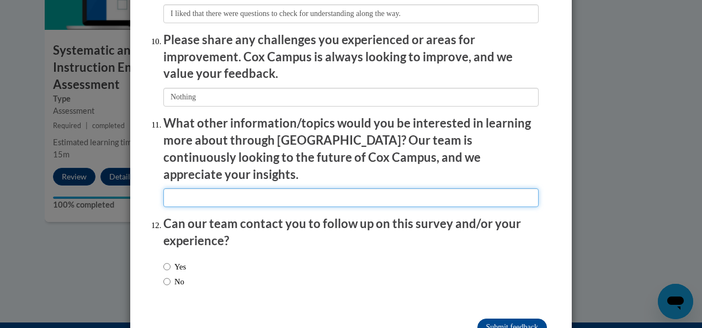
click at [204, 188] on input "textbox" at bounding box center [350, 197] width 375 height 19
type input "N/A"
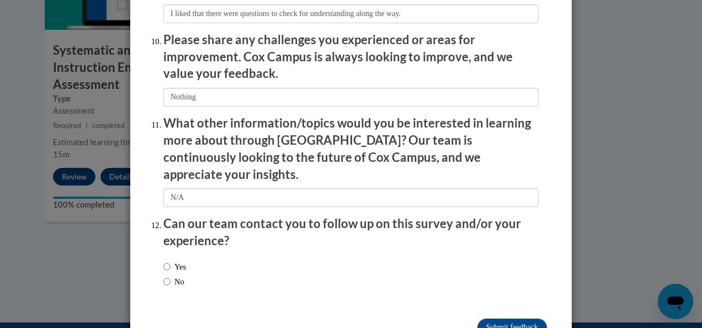
click at [179, 275] on label "No" at bounding box center [173, 281] width 21 height 12
click at [170, 275] on input "No" at bounding box center [166, 281] width 7 height 12
radio input "true"
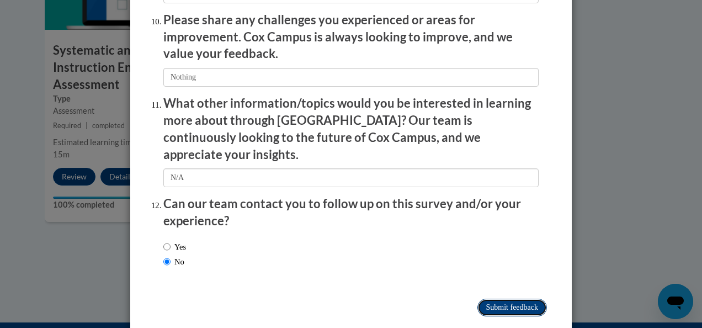
click at [483, 298] on input "Submit feedback" at bounding box center [511, 307] width 69 height 18
